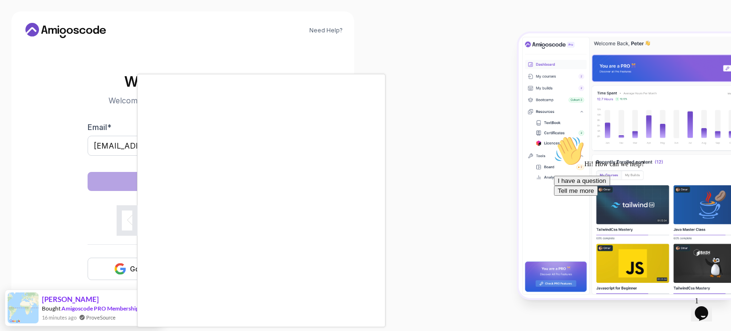
click at [503, 87] on body "Need Help? Welcome Back 👋 Welcome back! Please enter your details. Email * vish…" at bounding box center [365, 165] width 731 height 331
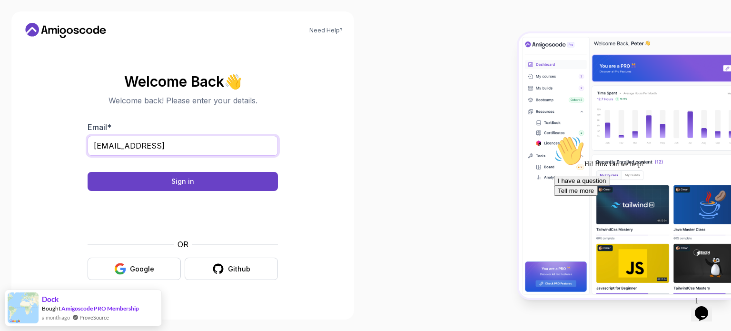
click at [213, 145] on input "vishnuprasaths15@gmail.comc" at bounding box center [183, 146] width 190 height 20
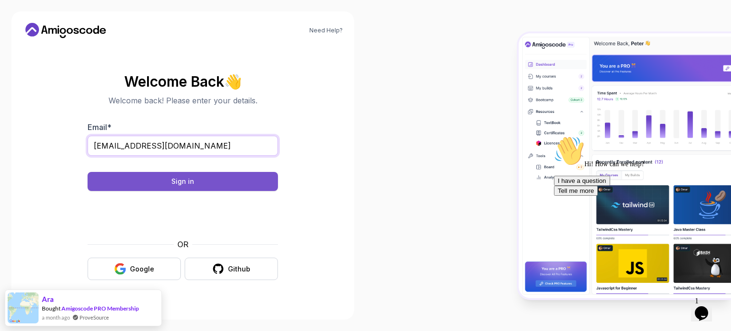
type input "[EMAIL_ADDRESS][DOMAIN_NAME]"
click at [193, 179] on div "Sign in" at bounding box center [182, 182] width 23 height 10
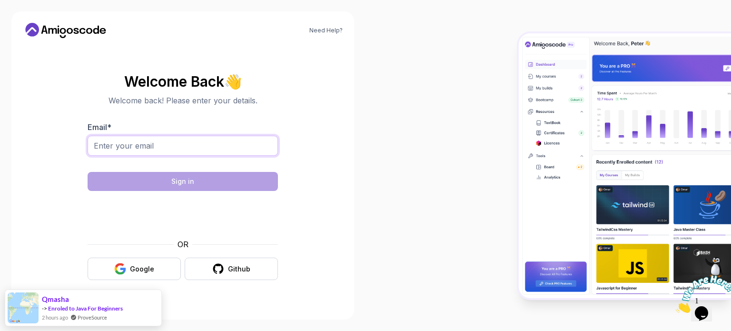
click at [225, 144] on input "Email *" at bounding box center [183, 146] width 190 height 20
type input "[EMAIL_ADDRESS][DOMAIN_NAME]"
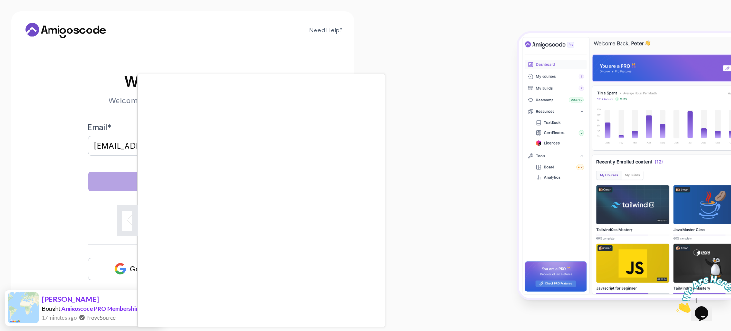
click at [508, 87] on body "Need Help? Welcome Back 👋 Welcome back! Please enter your details. Email * vish…" at bounding box center [365, 165] width 731 height 331
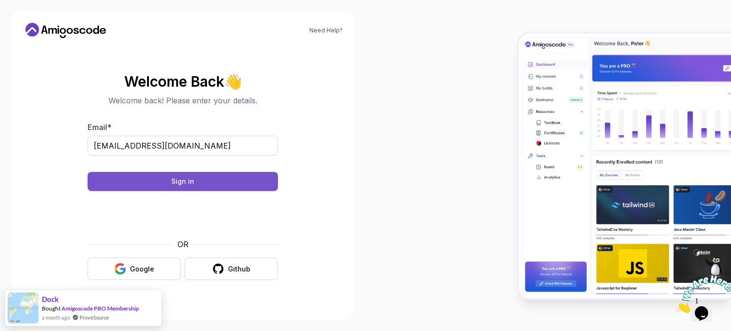
click at [241, 179] on button "Sign in" at bounding box center [183, 181] width 190 height 19
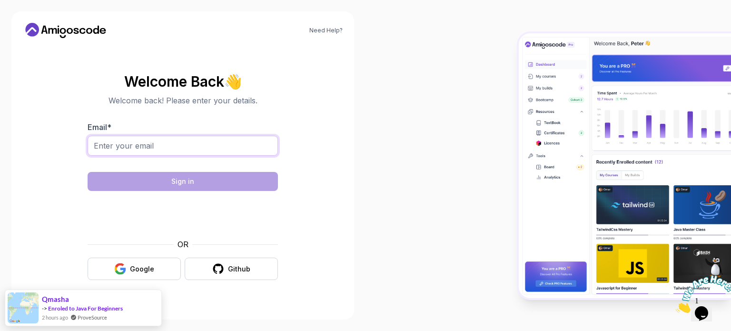
click at [157, 146] on input "Email *" at bounding box center [183, 146] width 190 height 20
type input "[EMAIL_ADDRESS][DOMAIN_NAME]"
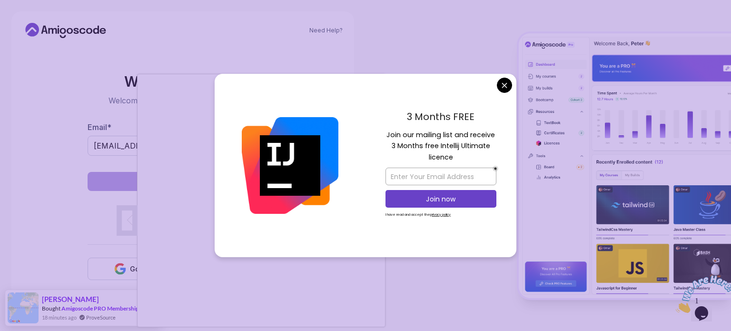
click at [509, 81] on body "Need Help? Welcome Back 👋 Welcome back! Please enter your details. Email * vish…" at bounding box center [365, 165] width 731 height 331
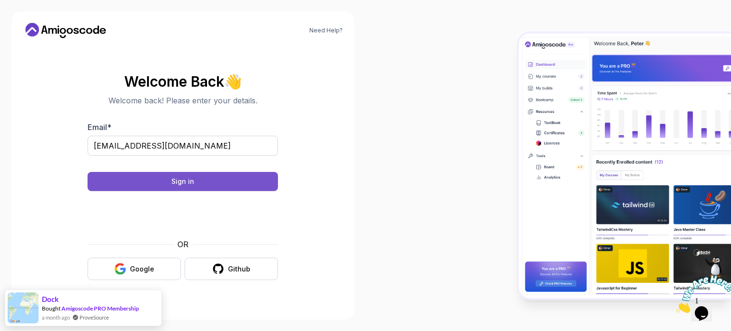
click at [233, 179] on button "Sign in" at bounding box center [183, 181] width 190 height 19
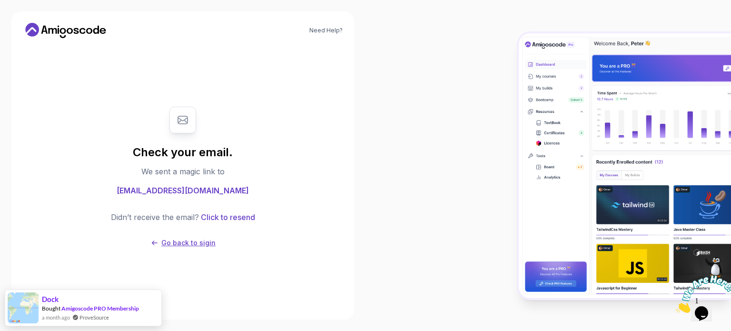
click at [200, 240] on p "Go back to sigin" at bounding box center [188, 243] width 54 height 10
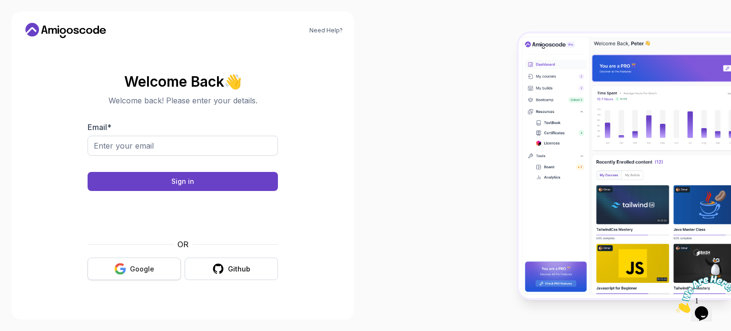
click at [132, 277] on button "Google" at bounding box center [134, 269] width 93 height 22
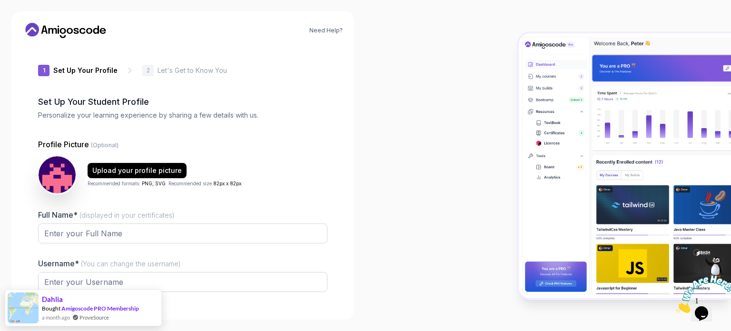
type input "silentmustang740c0"
click at [185, 238] on input "Full Name* (displayed in your certificates)" at bounding box center [183, 234] width 290 height 20
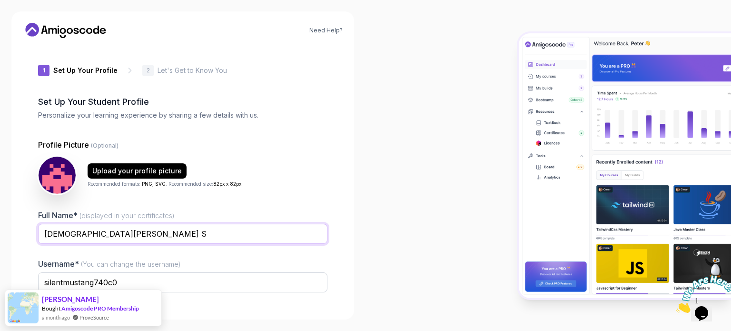
click at [76, 235] on input "Vishnu Prasath S" at bounding box center [183, 234] width 290 height 20
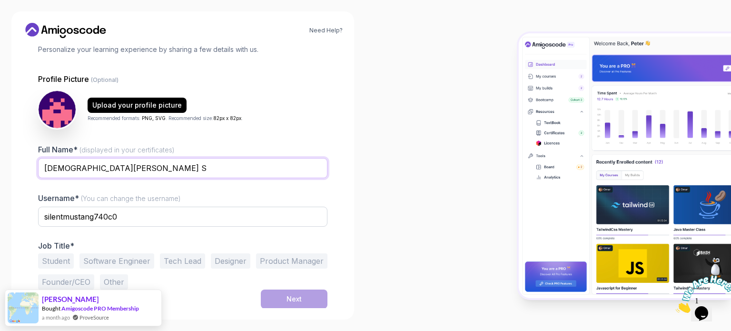
type input "Vishnu prasath S"
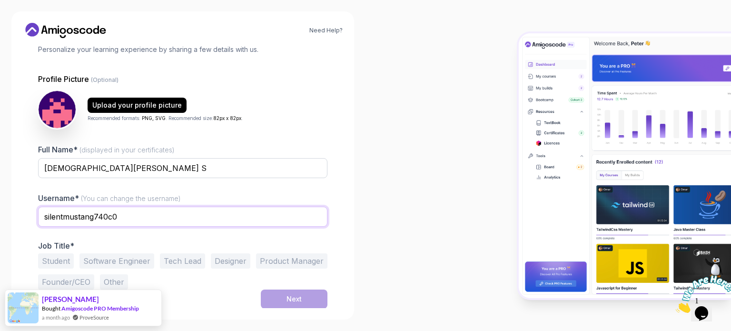
click at [126, 219] on input "silentmustang740c0" at bounding box center [183, 217] width 290 height 20
type input "s"
type input "vishnuprasath15s"
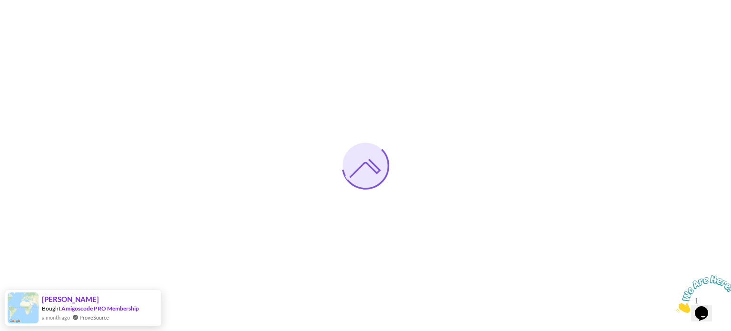
click at [676, 306] on icon "Close" at bounding box center [676, 310] width 0 height 8
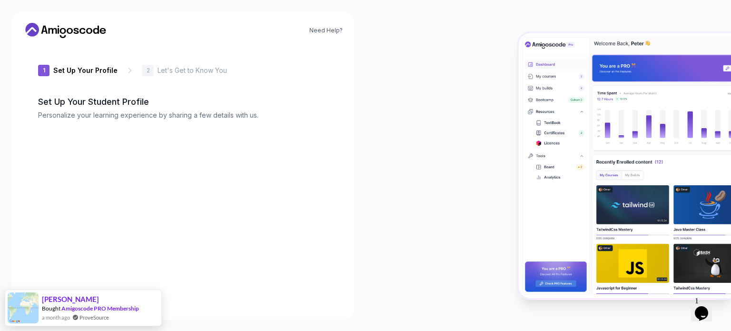
type input "boldquokka6a967"
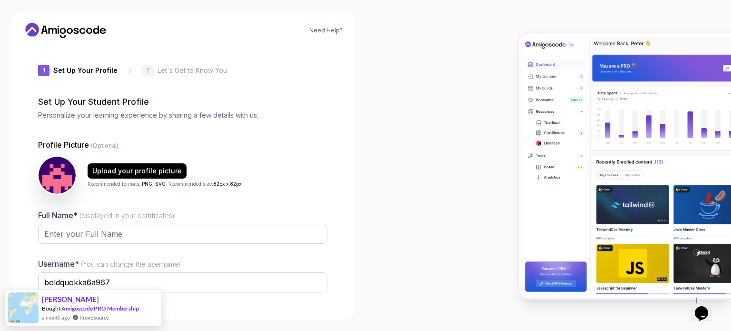
scroll to position [66, 0]
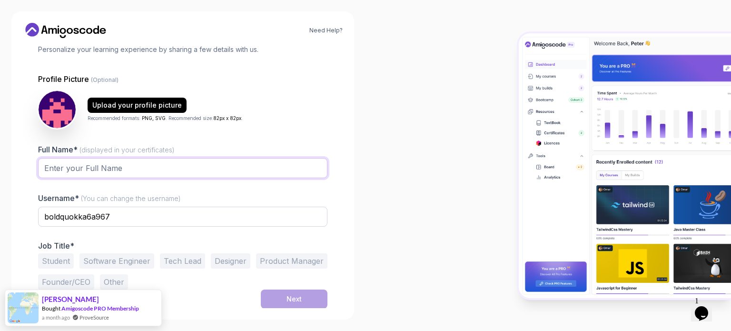
click at [150, 165] on input "Full Name* (displayed in your certificates)" at bounding box center [183, 168] width 290 height 20
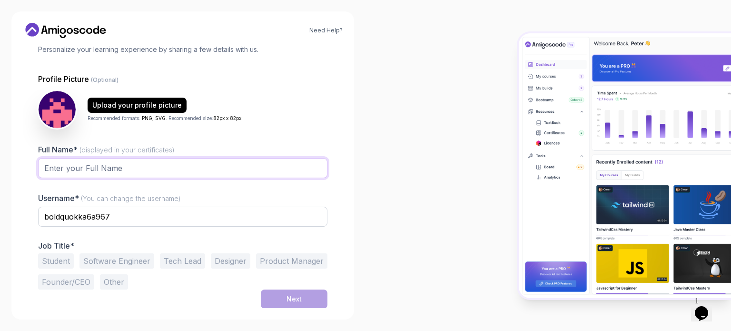
type input "[DEMOGRAPHIC_DATA][PERSON_NAME] S"
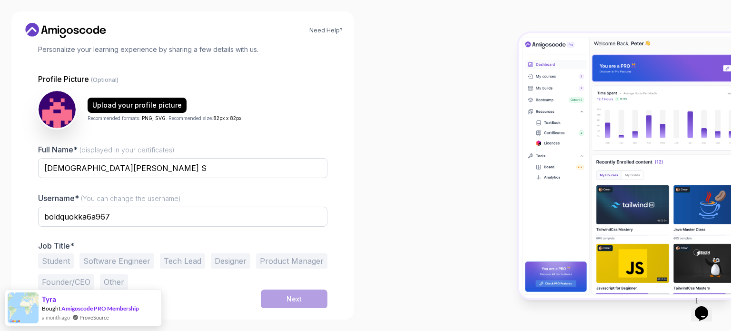
click at [195, 259] on button "Tech Lead" at bounding box center [182, 260] width 45 height 15
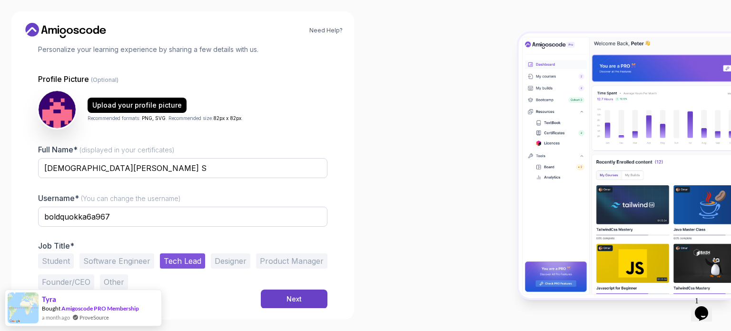
click at [180, 259] on button "Tech Lead" at bounding box center [182, 260] width 45 height 15
click at [61, 260] on button "Student" at bounding box center [56, 260] width 36 height 15
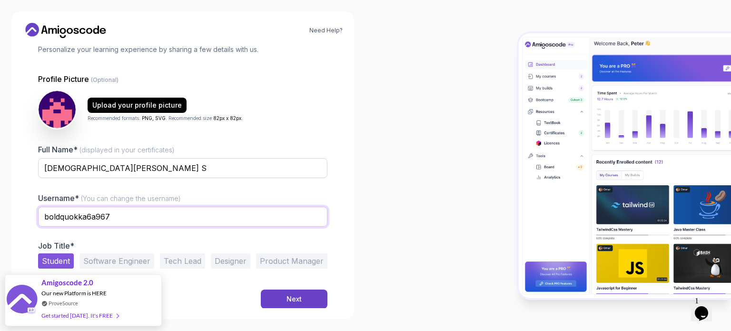
click at [141, 217] on input "boldquokka6a967" at bounding box center [183, 217] width 290 height 20
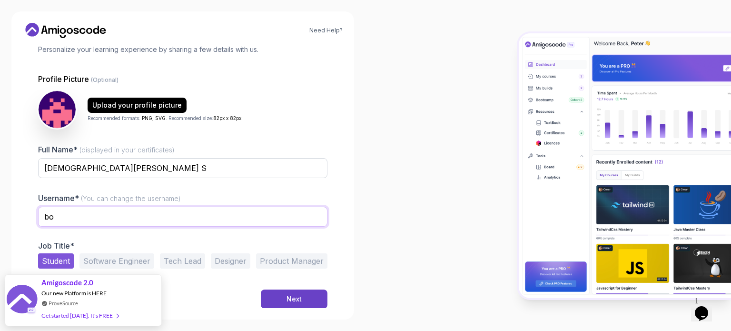
type input "b"
type input "vishnuprasath15s"
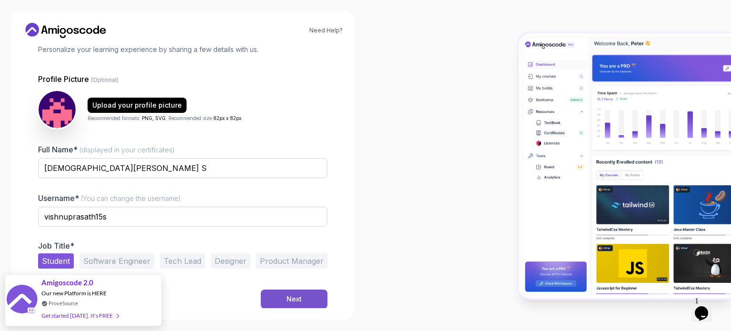
click at [284, 296] on button "Next" at bounding box center [294, 299] width 67 height 19
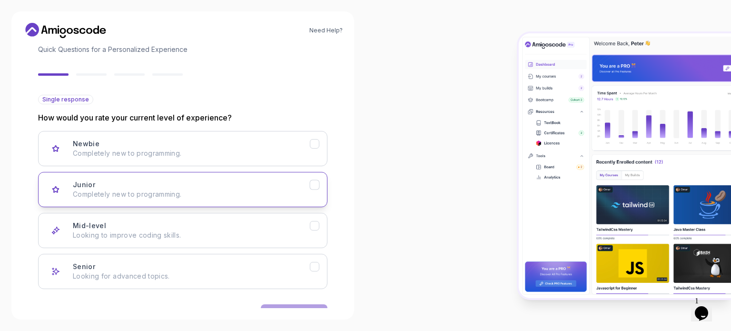
click at [209, 196] on p "Completely new to programming." at bounding box center [191, 195] width 237 height 10
click at [277, 306] on button "Next" at bounding box center [294, 313] width 67 height 19
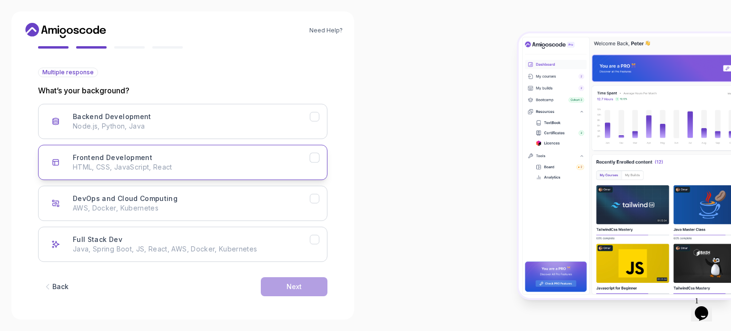
scroll to position [95, 0]
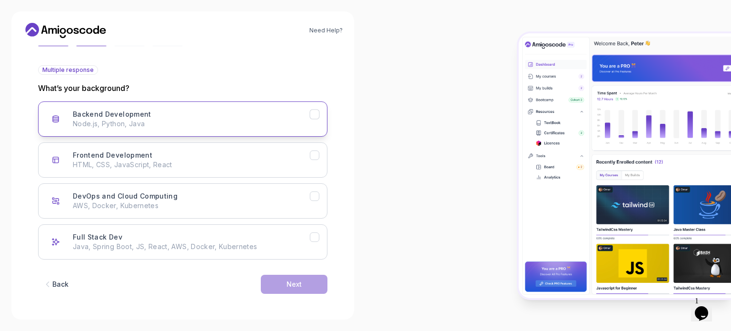
click at [249, 117] on div "Backend Development Node.js, Python, Java" at bounding box center [191, 119] width 237 height 19
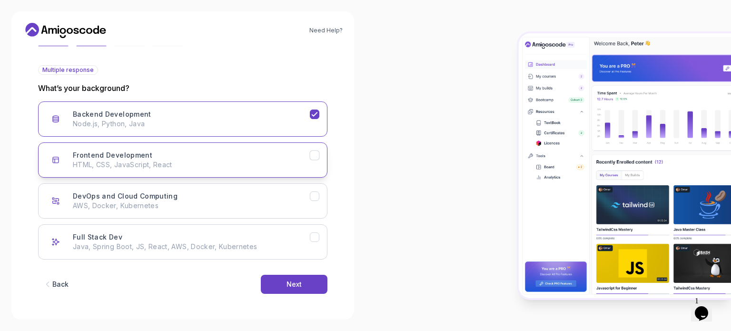
click at [238, 150] on div "Frontend Development HTML, CSS, JavaScript, React" at bounding box center [191, 159] width 237 height 19
click at [284, 284] on button "Next" at bounding box center [294, 284] width 67 height 19
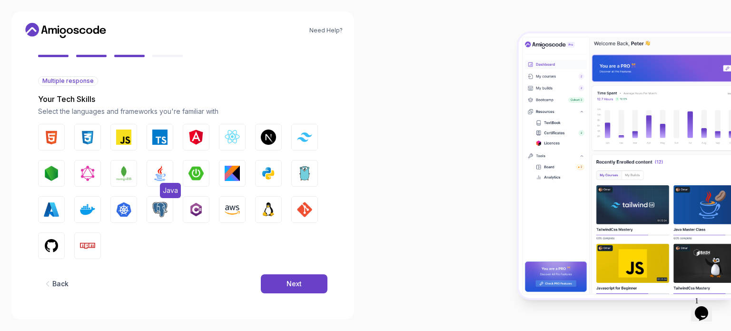
click at [160, 172] on img "button" at bounding box center [159, 173] width 15 height 15
click at [49, 242] on img "button" at bounding box center [51, 245] width 15 height 15
click at [295, 132] on button "Tailwind CSS" at bounding box center [304, 137] width 27 height 27
click at [228, 139] on img "button" at bounding box center [232, 137] width 15 height 15
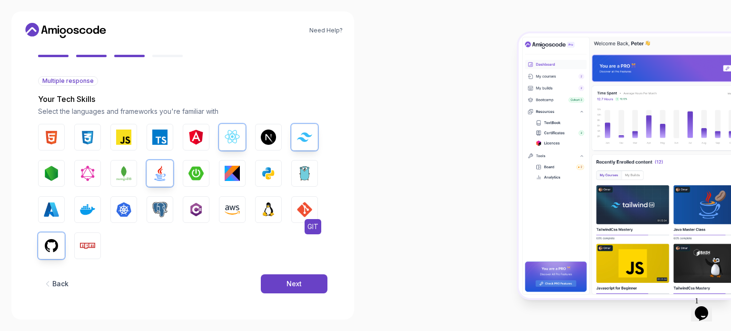
click at [305, 207] on img "button" at bounding box center [304, 209] width 15 height 15
click at [127, 140] on img "button" at bounding box center [123, 137] width 15 height 15
click at [287, 276] on button "Next" at bounding box center [294, 283] width 67 height 19
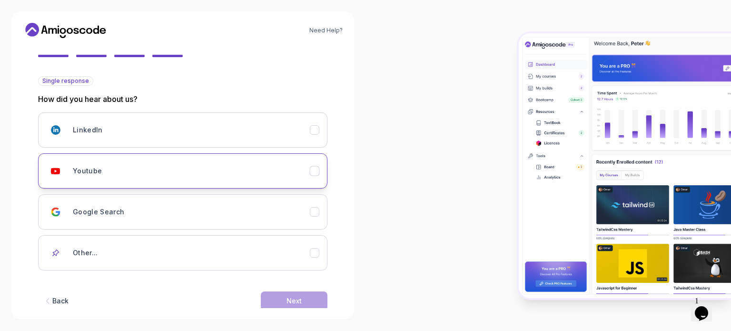
click at [147, 173] on div "Youtube" at bounding box center [191, 170] width 237 height 19
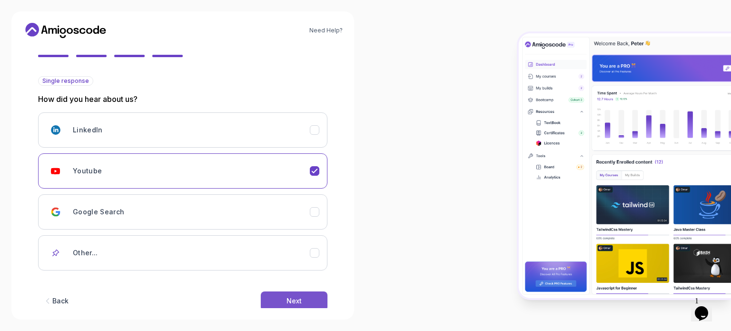
click at [307, 298] on button "Next" at bounding box center [294, 300] width 67 height 19
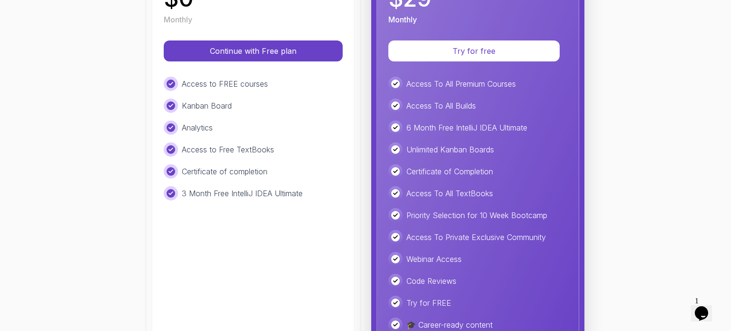
scroll to position [213, 0]
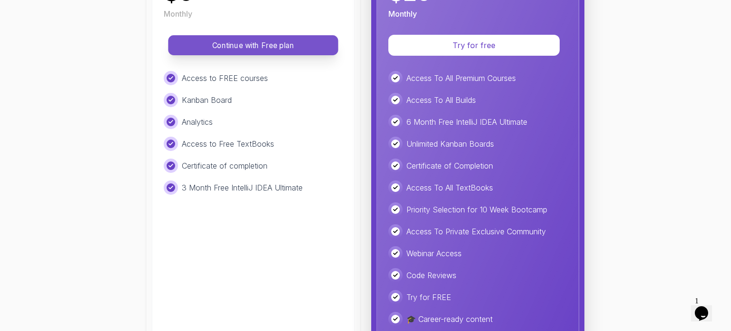
click at [267, 45] on p "Continue with Free plan" at bounding box center [253, 45] width 149 height 11
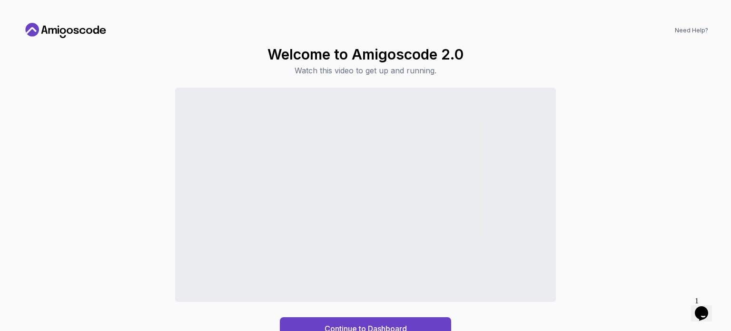
click at [427, 56] on h1 "Welcome to Amigoscode 2.0" at bounding box center [366, 54] width 196 height 17
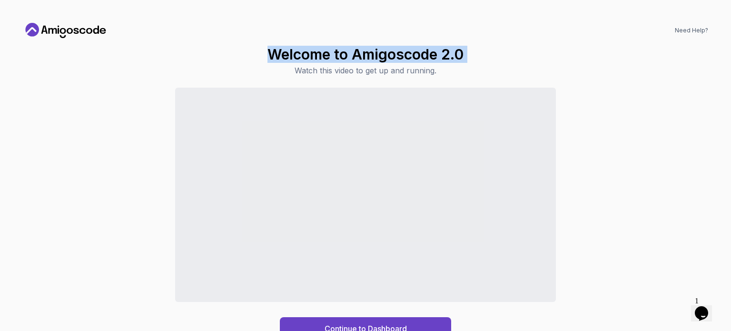
click at [427, 56] on h1 "Welcome to Amigoscode 2.0" at bounding box center [366, 54] width 196 height 17
click at [404, 321] on button "Continue to Dashboard" at bounding box center [365, 328] width 171 height 23
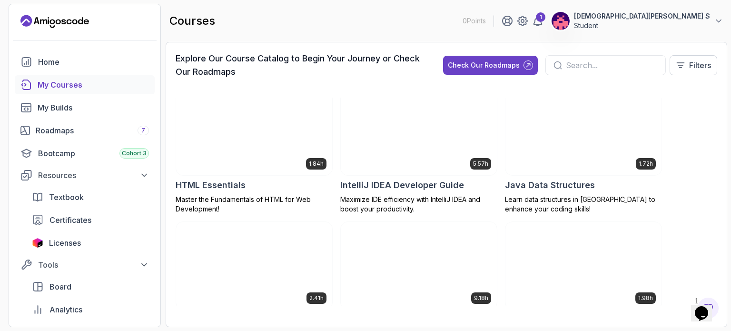
scroll to position [670, 0]
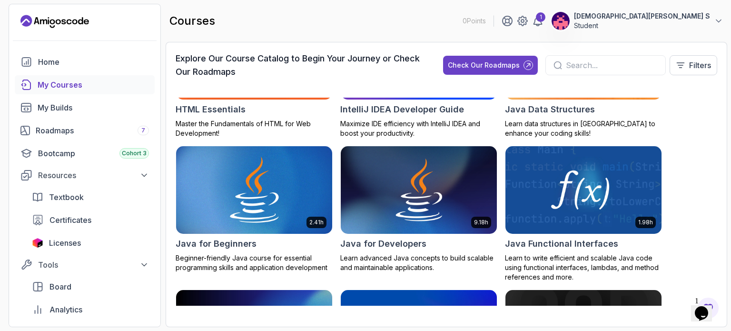
click at [230, 173] on img at bounding box center [254, 190] width 164 height 92
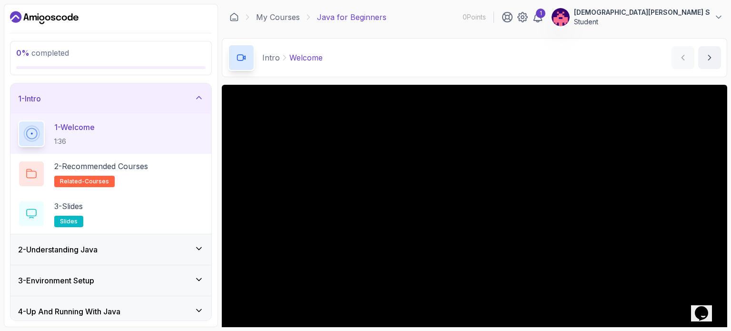
click at [124, 254] on div "2 - Understanding Java" at bounding box center [111, 249] width 186 height 11
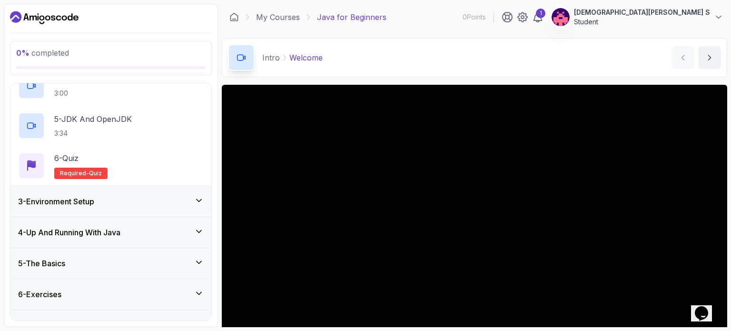
scroll to position [217, 0]
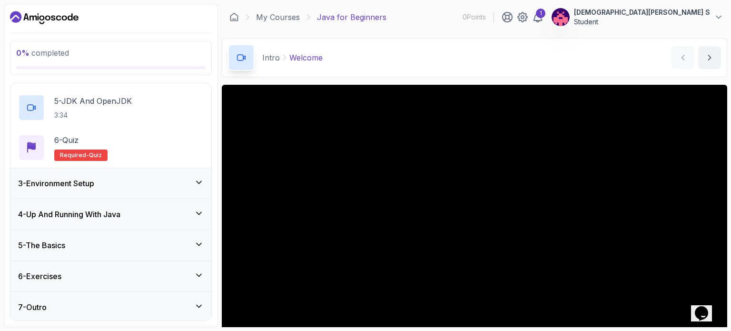
click at [125, 244] on div "5 - The Basics" at bounding box center [111, 245] width 186 height 11
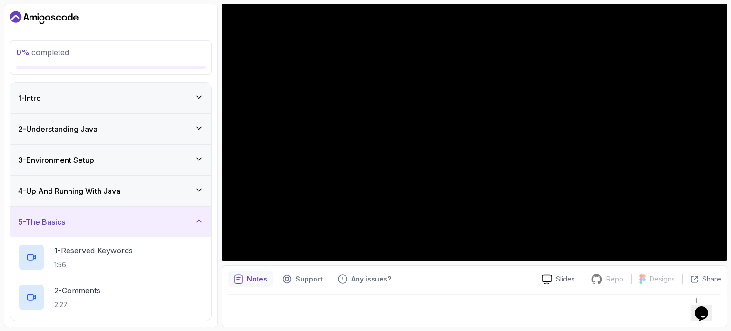
scroll to position [0, 0]
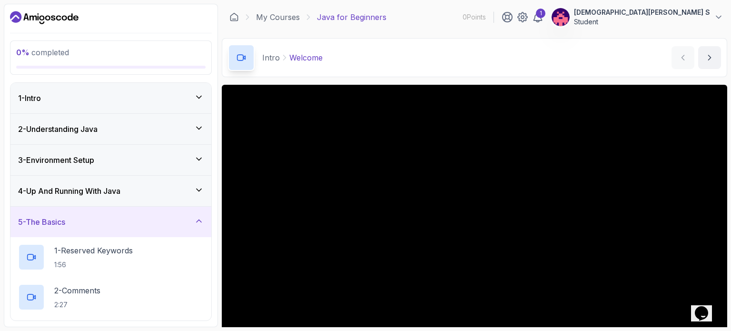
click at [699, 14] on p "[DEMOGRAPHIC_DATA][PERSON_NAME] S" at bounding box center [642, 13] width 136 height 10
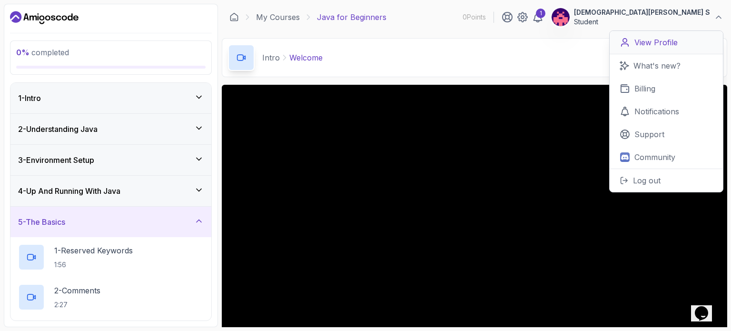
click at [641, 45] on p "View Profile" at bounding box center [656, 42] width 43 height 11
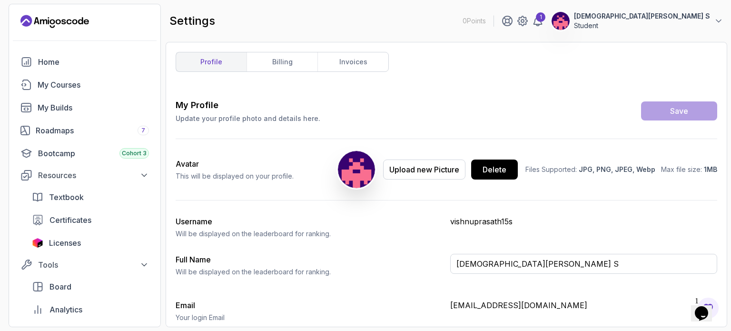
scroll to position [40, 0]
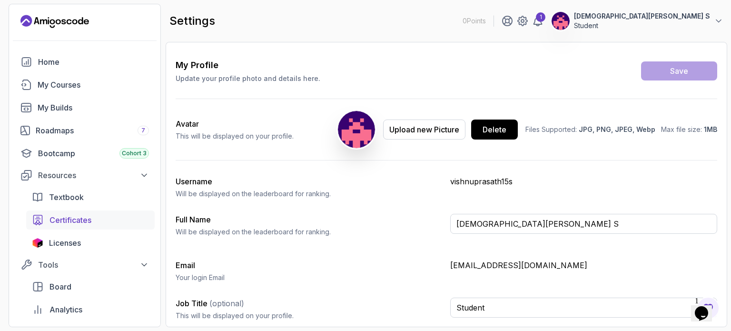
click at [80, 217] on span "Certificates" at bounding box center [71, 219] width 42 height 11
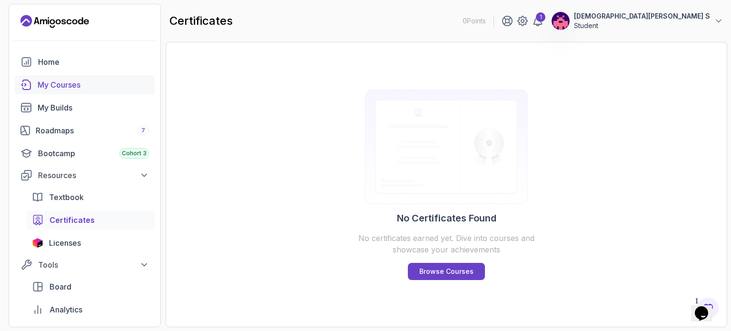
click at [93, 80] on div "My Courses" at bounding box center [93, 84] width 111 height 11
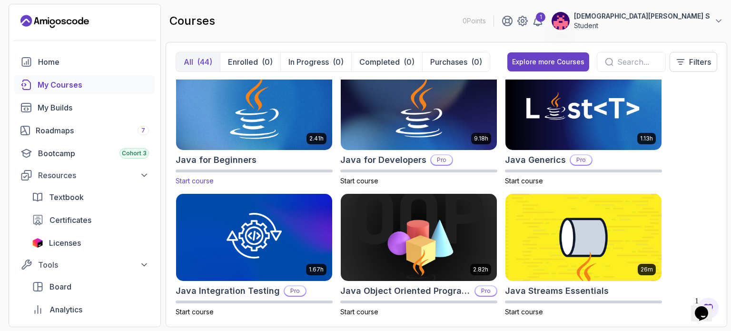
scroll to position [666, 0]
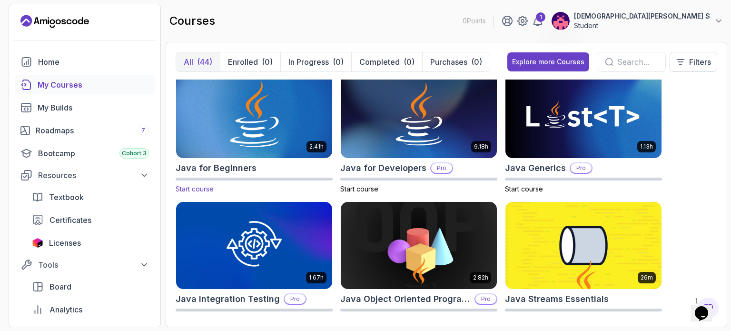
click at [261, 97] on img at bounding box center [254, 115] width 164 height 92
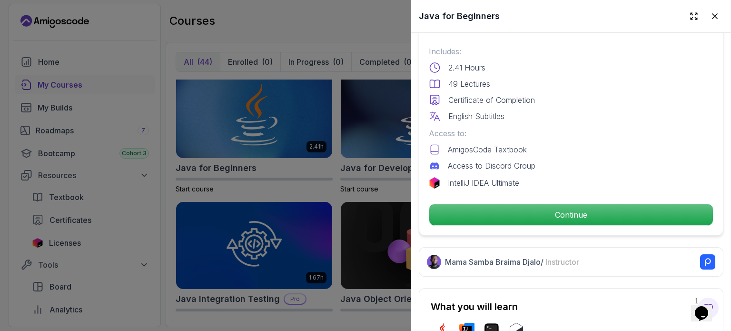
scroll to position [252, 0]
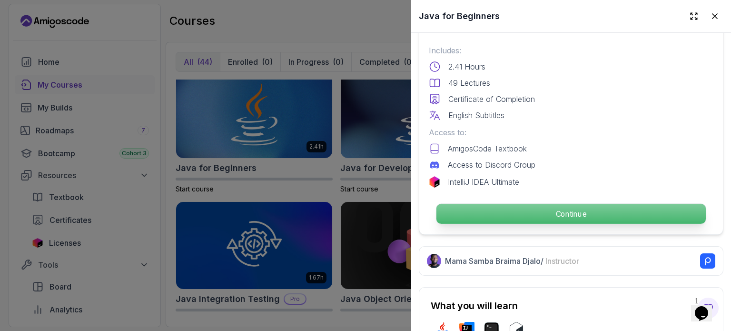
click at [490, 205] on p "Continue" at bounding box center [572, 214] width 270 height 20
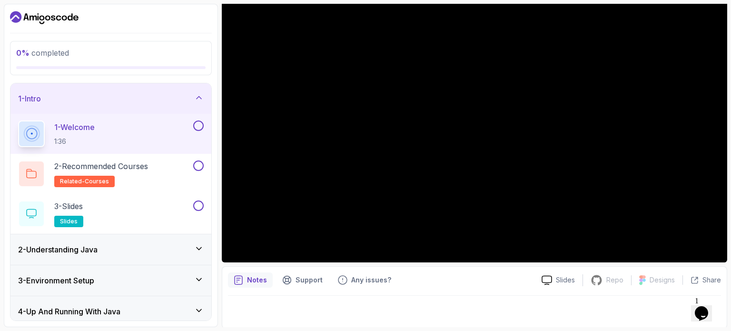
scroll to position [108, 0]
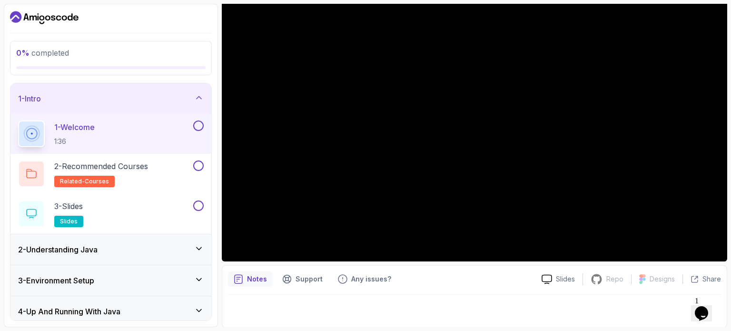
click at [486, 297] on div at bounding box center [474, 308] width 493 height 27
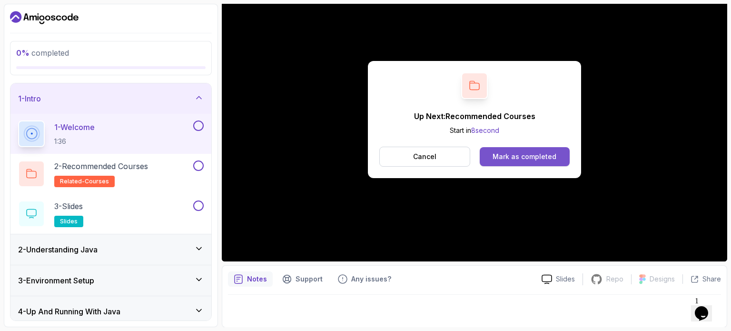
click at [522, 153] on div "Mark as completed" at bounding box center [525, 157] width 64 height 10
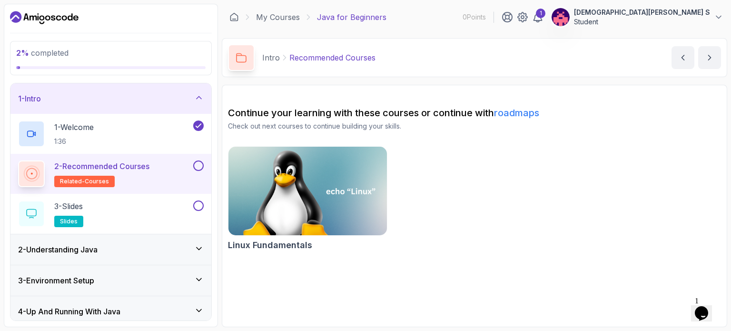
click at [137, 169] on p "2 - Recommended Courses" at bounding box center [101, 165] width 95 height 11
click at [192, 201] on div at bounding box center [197, 205] width 12 height 10
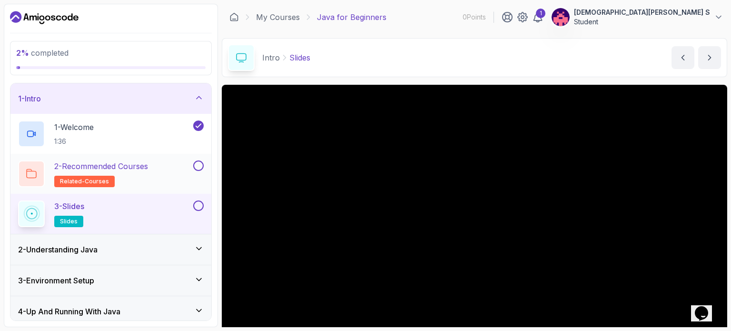
click at [200, 163] on button at bounding box center [198, 165] width 10 height 10
click at [200, 163] on icon at bounding box center [198, 166] width 9 height 10
click at [200, 163] on button at bounding box center [198, 165] width 10 height 10
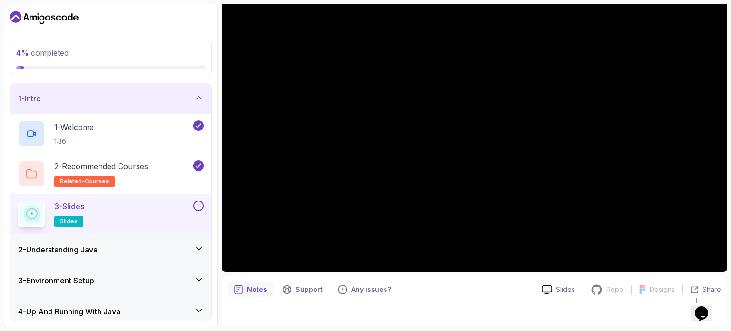
scroll to position [99, 0]
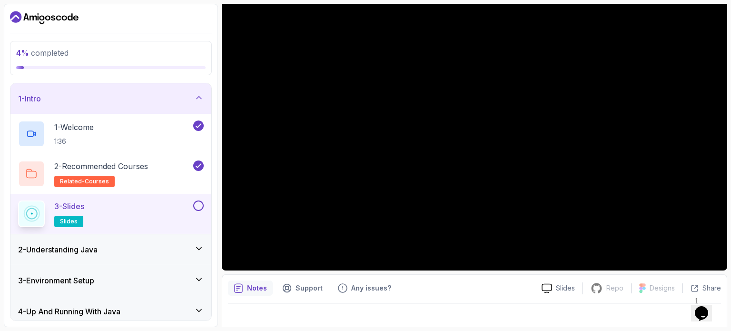
click at [448, 290] on div "Notes Support Any issues?" at bounding box center [381, 287] width 306 height 15
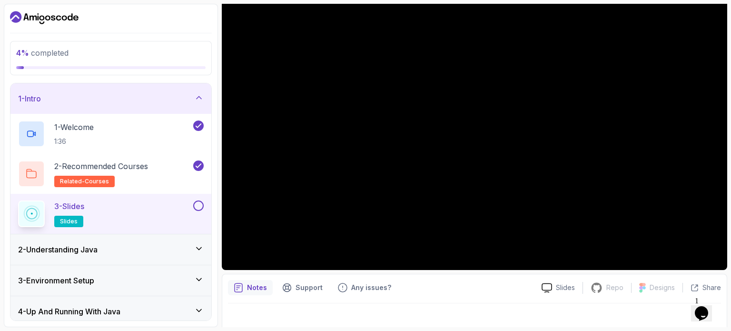
click at [199, 205] on button at bounding box center [198, 205] width 10 height 10
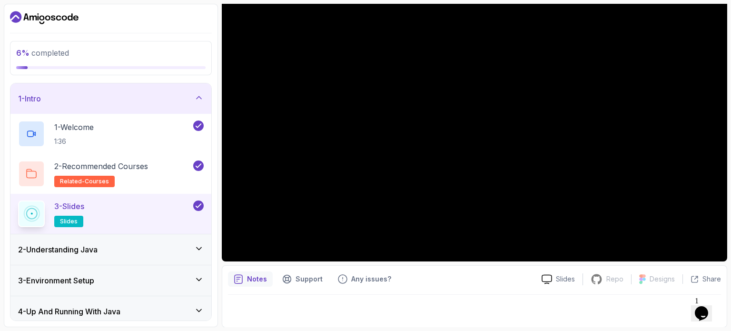
click at [137, 250] on div "2 - Understanding Java" at bounding box center [111, 249] width 186 height 11
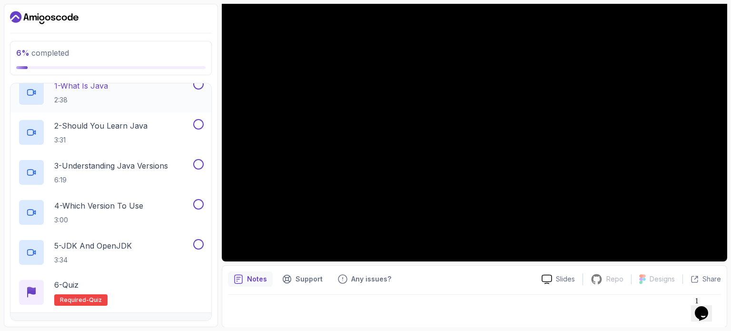
scroll to position [0, 0]
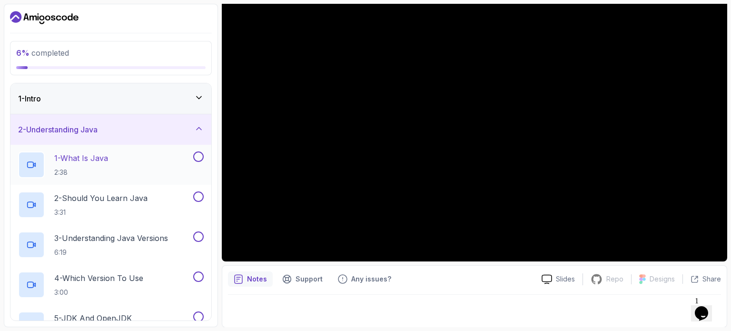
click at [128, 154] on div "1 - What Is Java 2:38" at bounding box center [104, 164] width 173 height 27
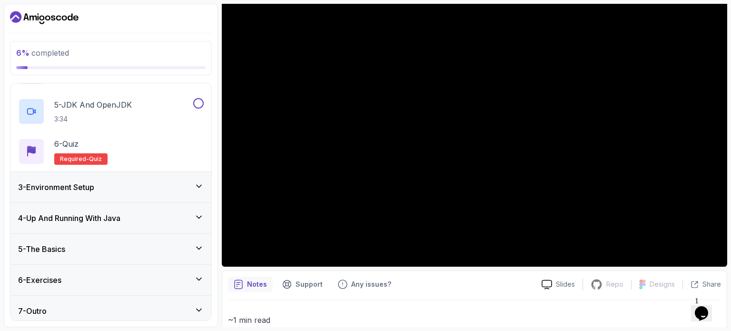
scroll to position [217, 0]
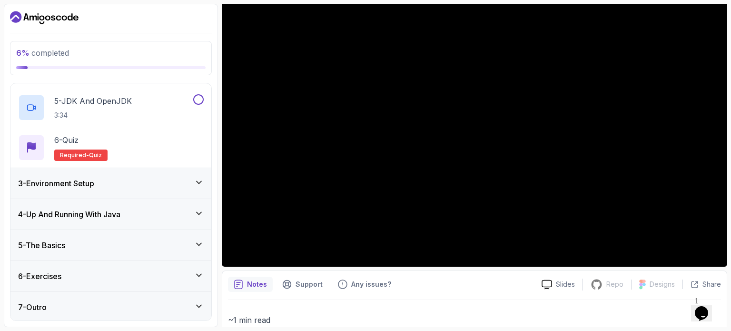
click at [141, 244] on div "5 - The Basics" at bounding box center [111, 245] width 186 height 11
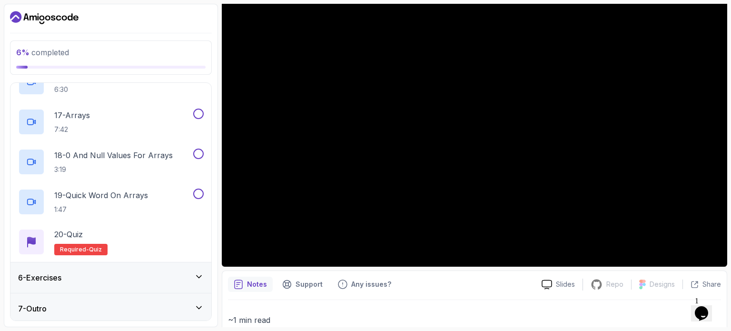
scroll to position [777, 0]
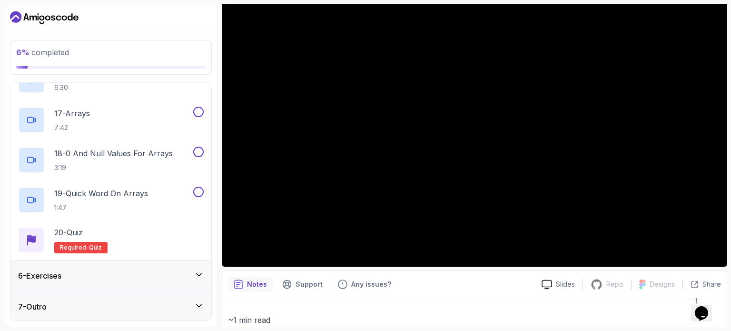
click at [135, 270] on div "6 - Exercises" at bounding box center [111, 275] width 186 height 11
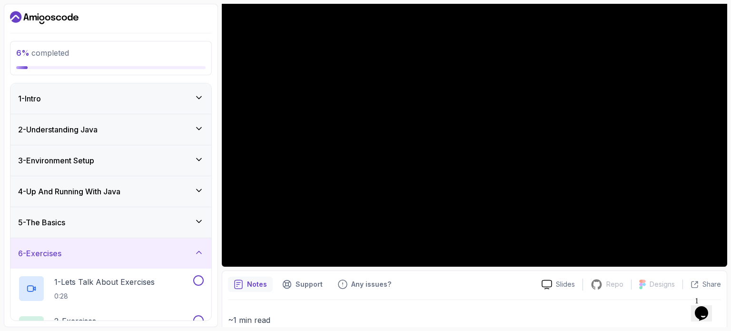
scroll to position [57, 0]
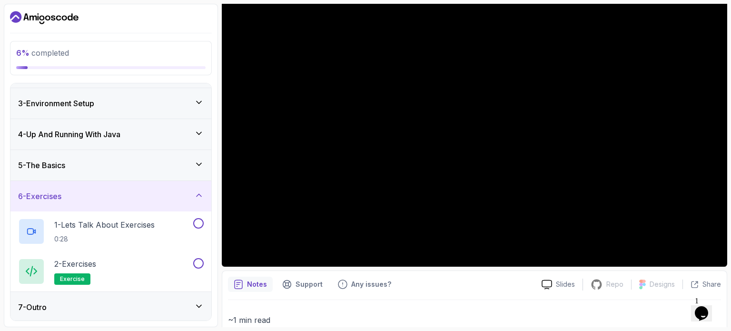
click at [130, 305] on div "7 - Outro" at bounding box center [111, 306] width 186 height 11
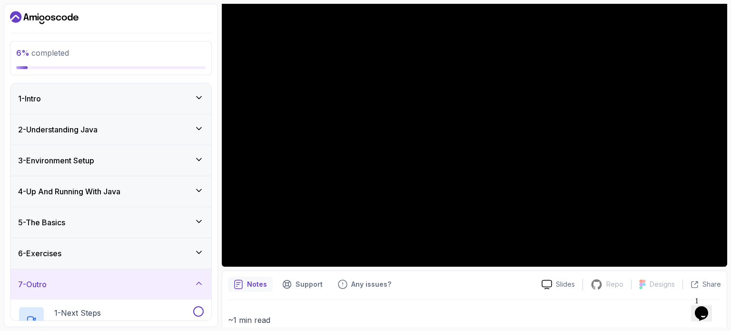
scroll to position [97, 0]
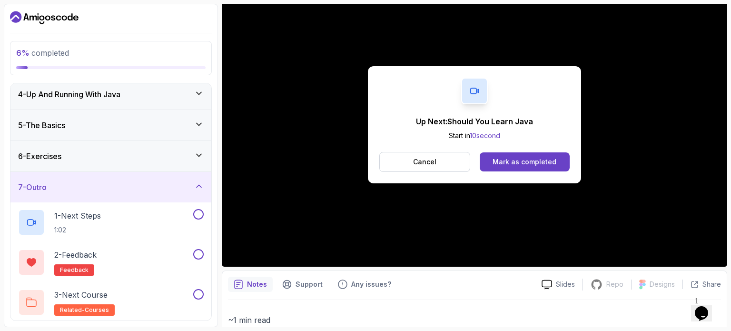
click at [127, 185] on div "7 - Outro" at bounding box center [111, 186] width 186 height 11
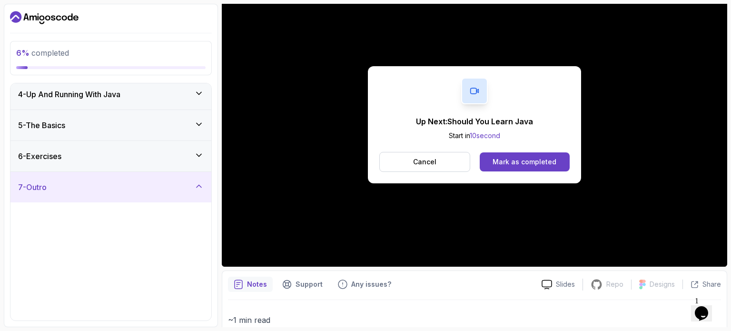
scroll to position [0, 0]
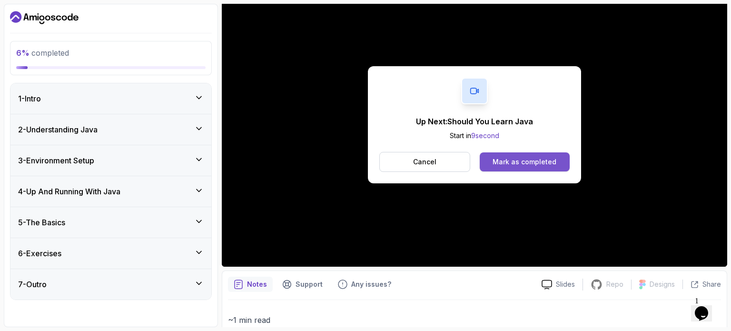
click at [501, 162] on div "Mark as completed" at bounding box center [525, 162] width 64 height 10
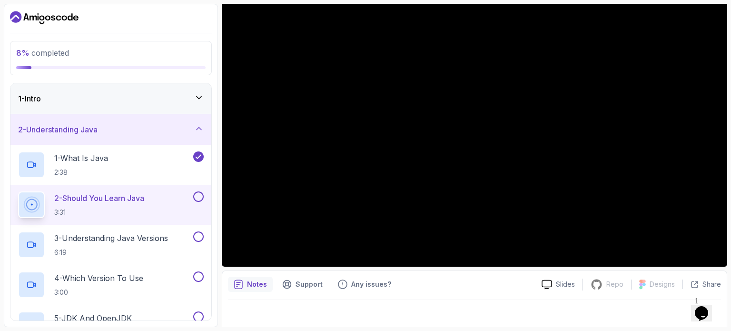
click at [507, 309] on div at bounding box center [474, 313] width 493 height 27
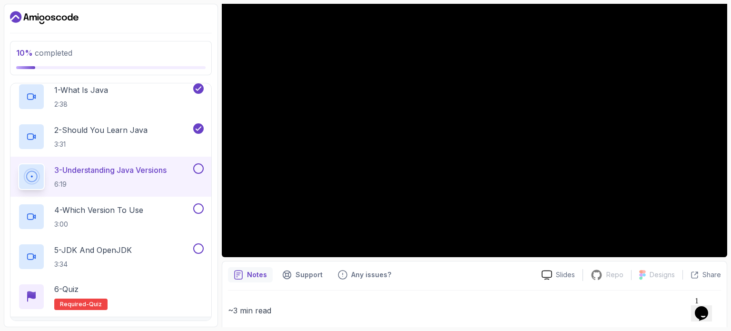
scroll to position [112, 0]
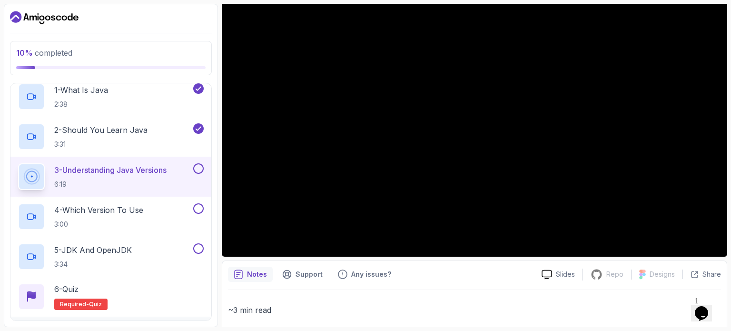
click at [221, 281] on div "10 % completed 1 - Intro 2 - Understanding Java 1 - What Is Java 2:38 2 - Shoul…" at bounding box center [366, 165] width 724 height 323
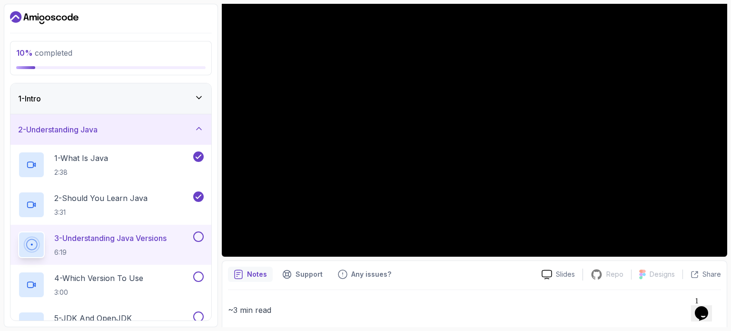
scroll to position [217, 0]
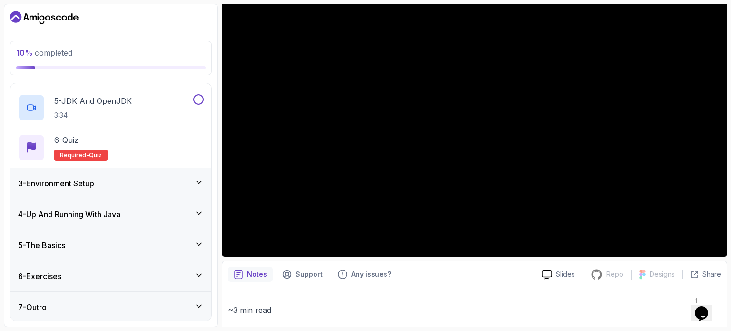
click at [99, 303] on div "7 - Outro" at bounding box center [111, 306] width 186 height 11
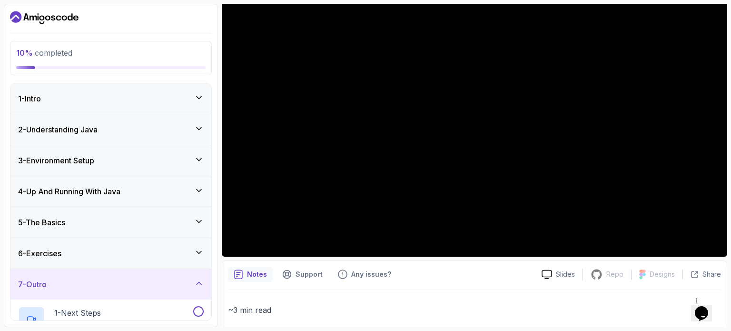
scroll to position [97, 0]
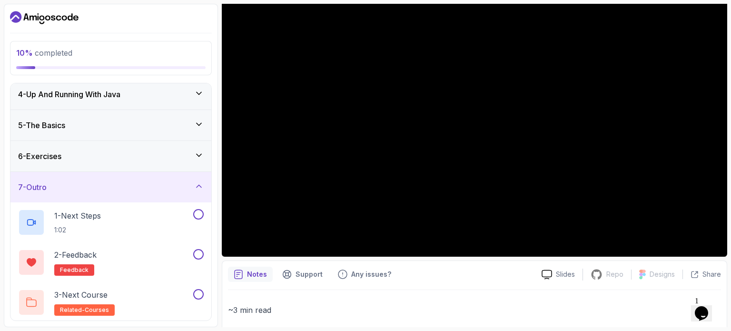
click at [169, 156] on div "6 - Exercises" at bounding box center [111, 155] width 186 height 11
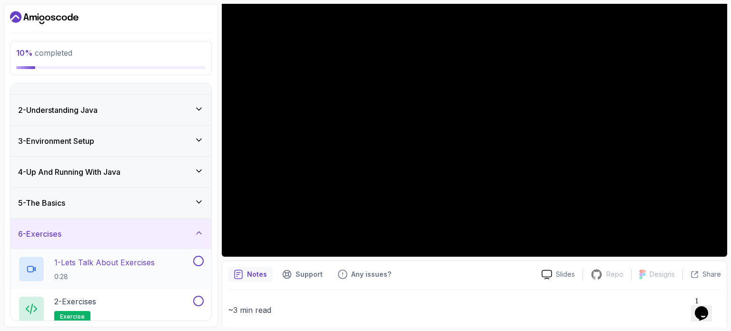
scroll to position [19, 0]
click at [161, 205] on div "5 - The Basics" at bounding box center [111, 203] width 186 height 11
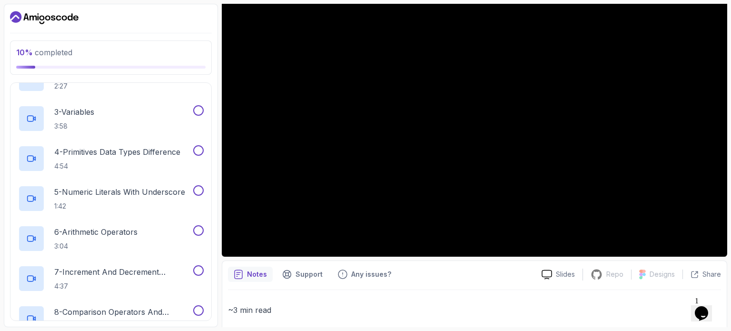
scroll to position [0, 0]
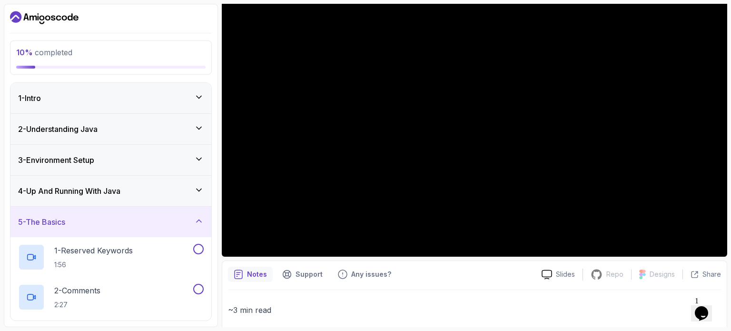
click at [189, 93] on div "1 - Intro" at bounding box center [111, 97] width 186 height 11
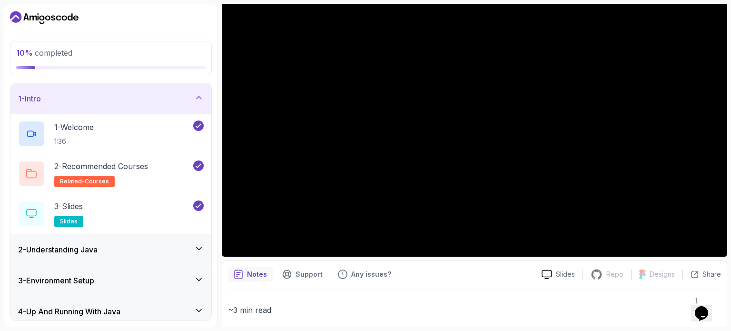
click at [155, 250] on div "2 - Understanding Java" at bounding box center [111, 249] width 186 height 11
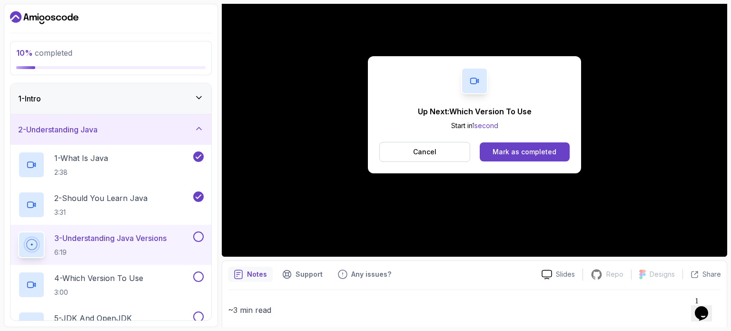
scroll to position [108, 0]
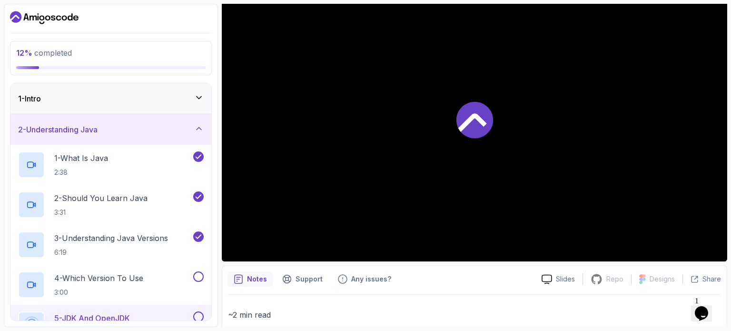
scroll to position [112, 0]
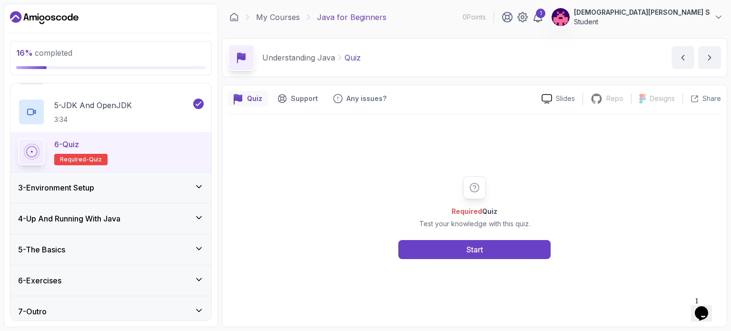
scroll to position [217, 0]
